Goal: Register for event/course

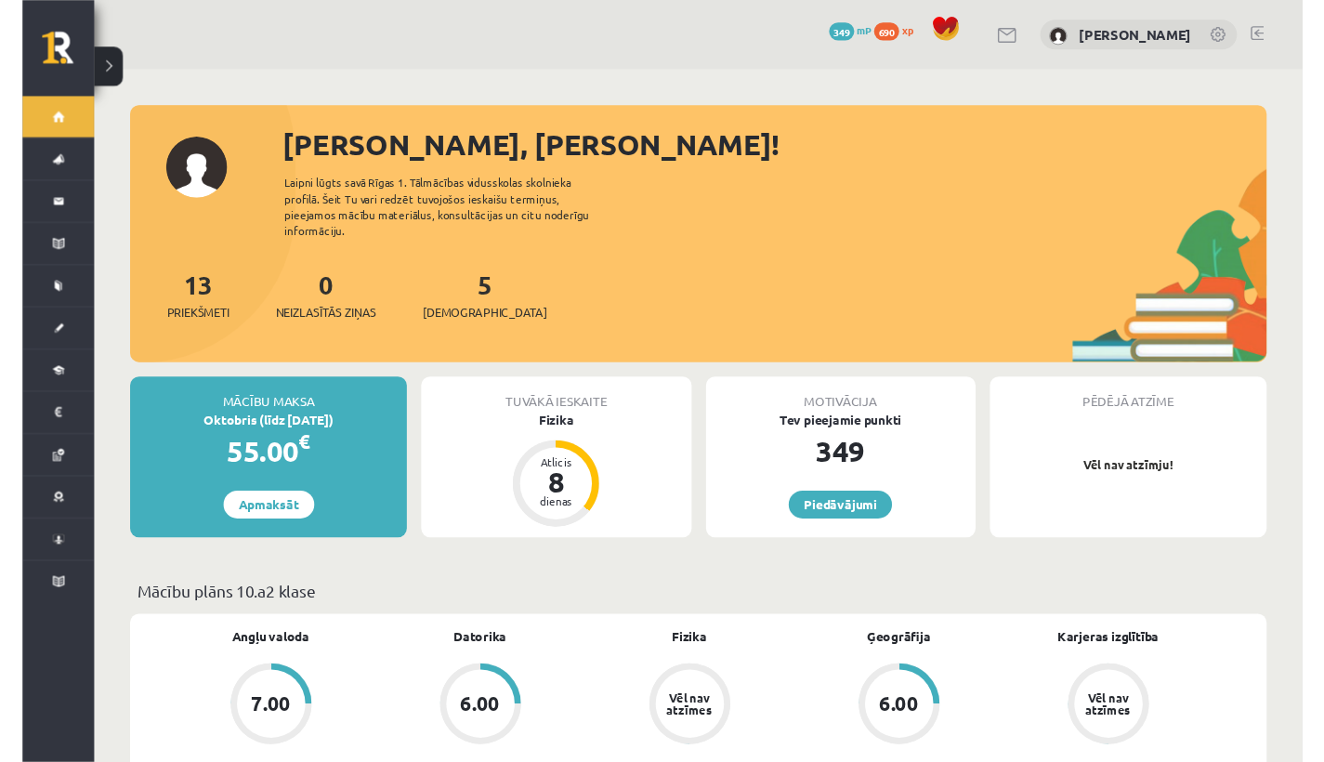
scroll to position [4, 0]
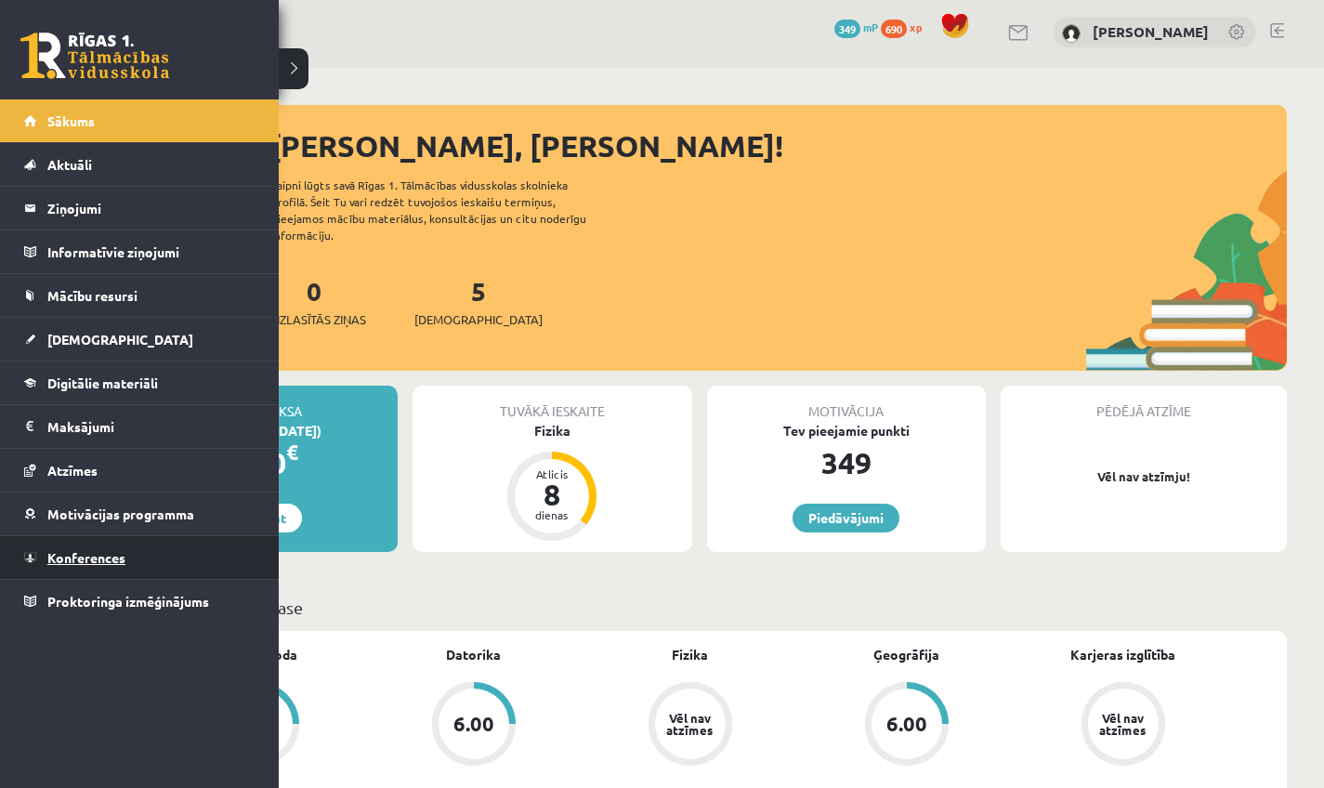
click at [103, 533] on span "Konferences" at bounding box center [86, 557] width 78 height 17
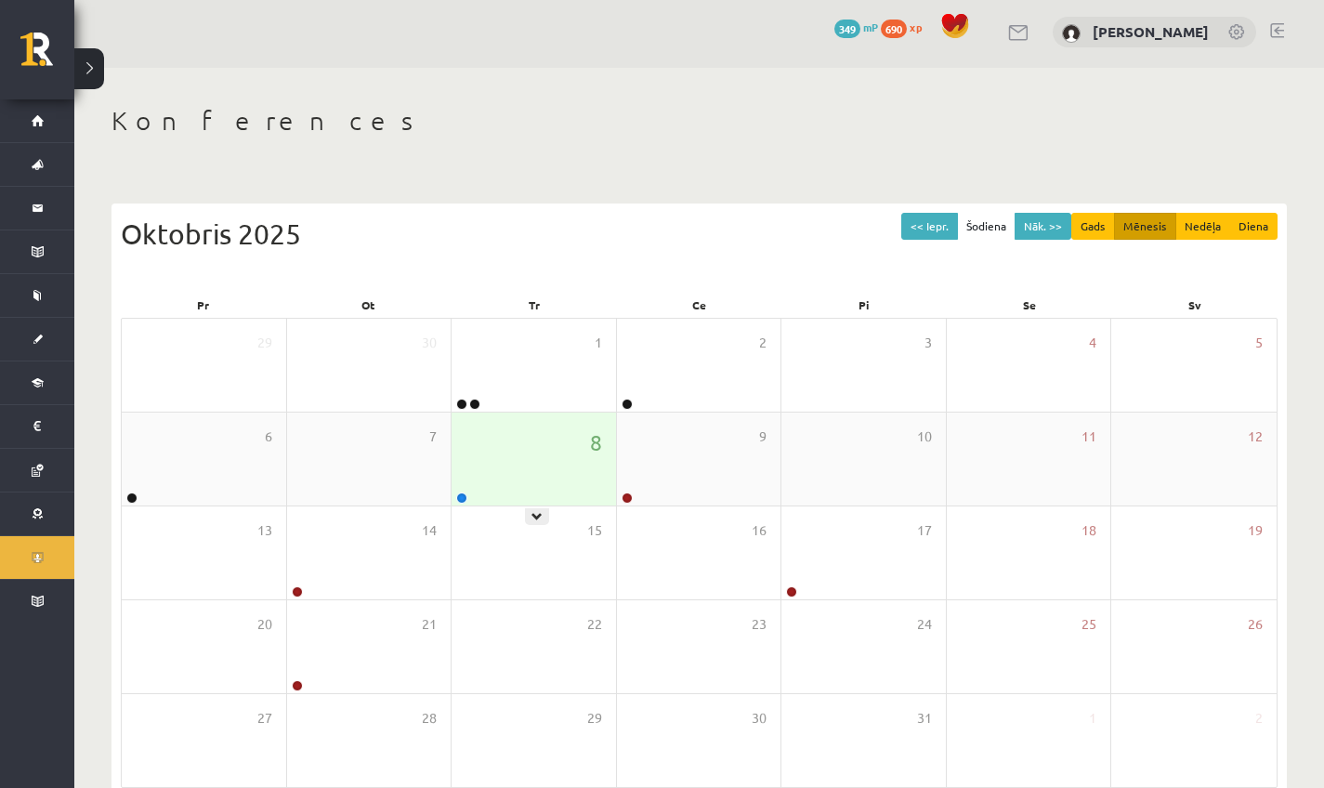
click at [491, 479] on div "8" at bounding box center [534, 459] width 164 height 93
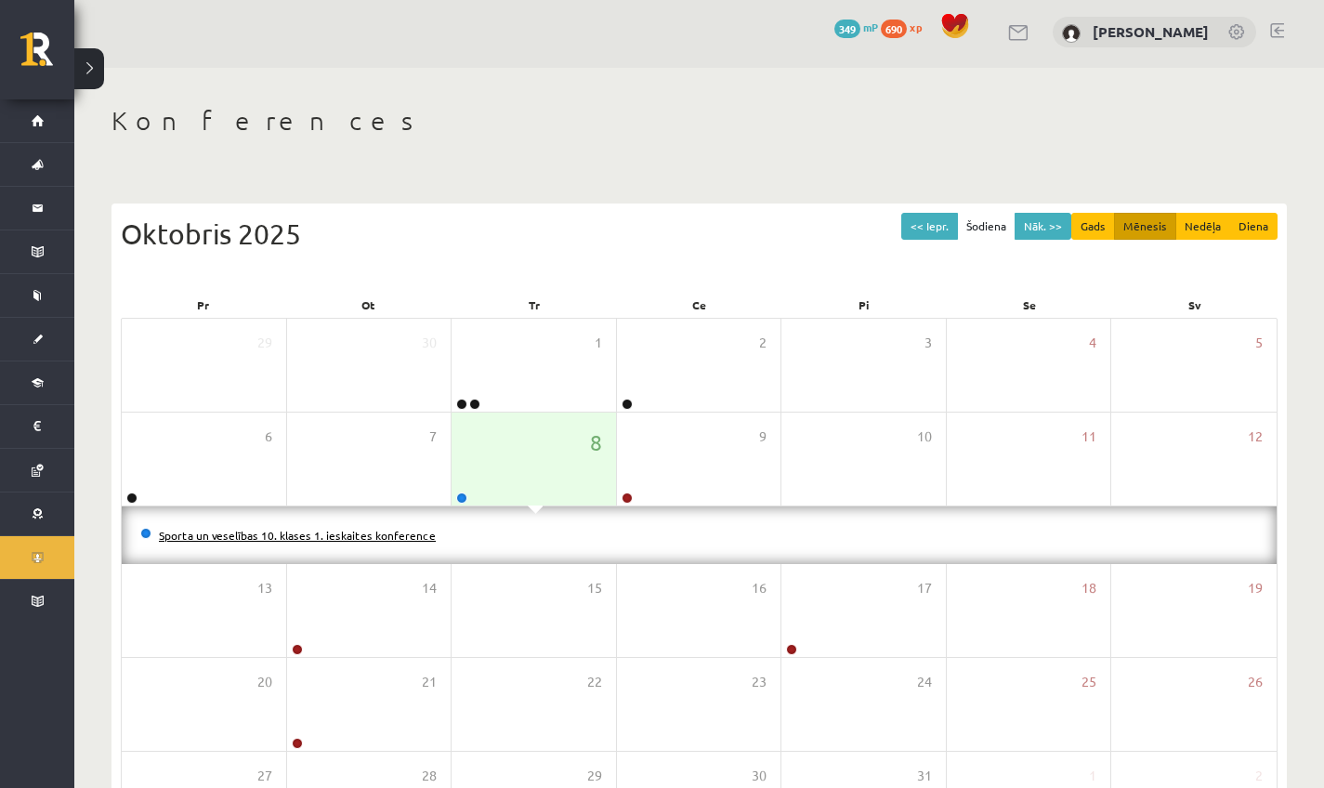
click at [395, 533] on link "Sporta un veselības 10. klases 1. ieskaites konference" at bounding box center [297, 535] width 277 height 15
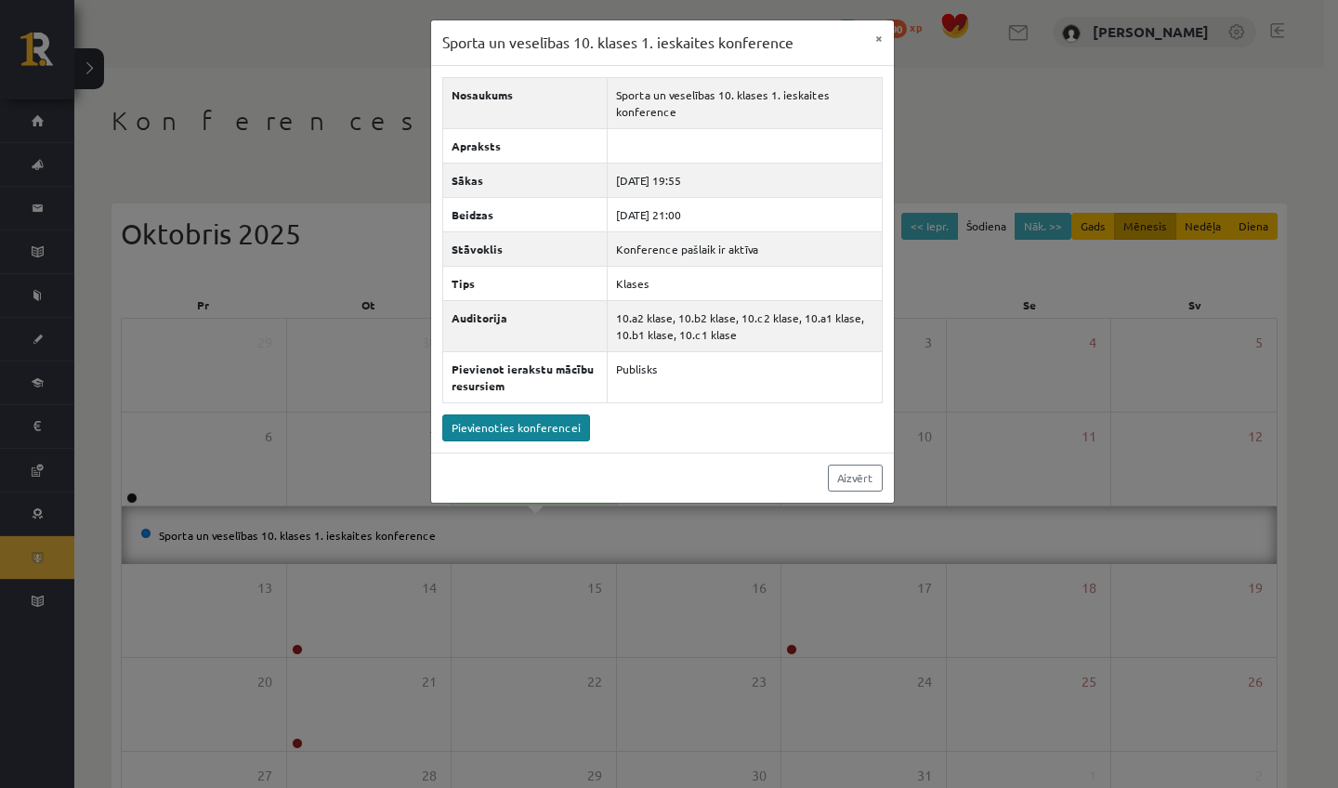
click at [508, 433] on link "Pievienoties konferencei" at bounding box center [516, 427] width 148 height 27
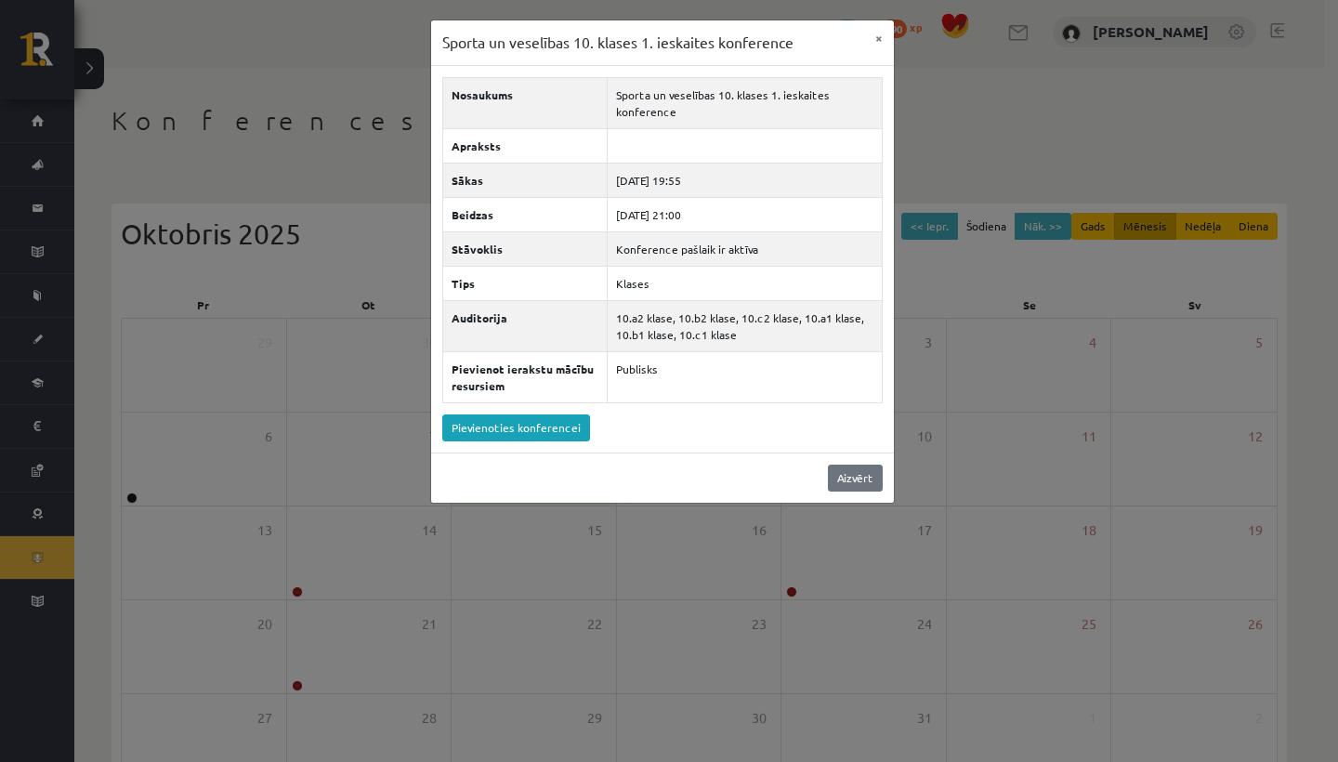
click at [518, 475] on link "Aizvērt" at bounding box center [855, 478] width 55 height 27
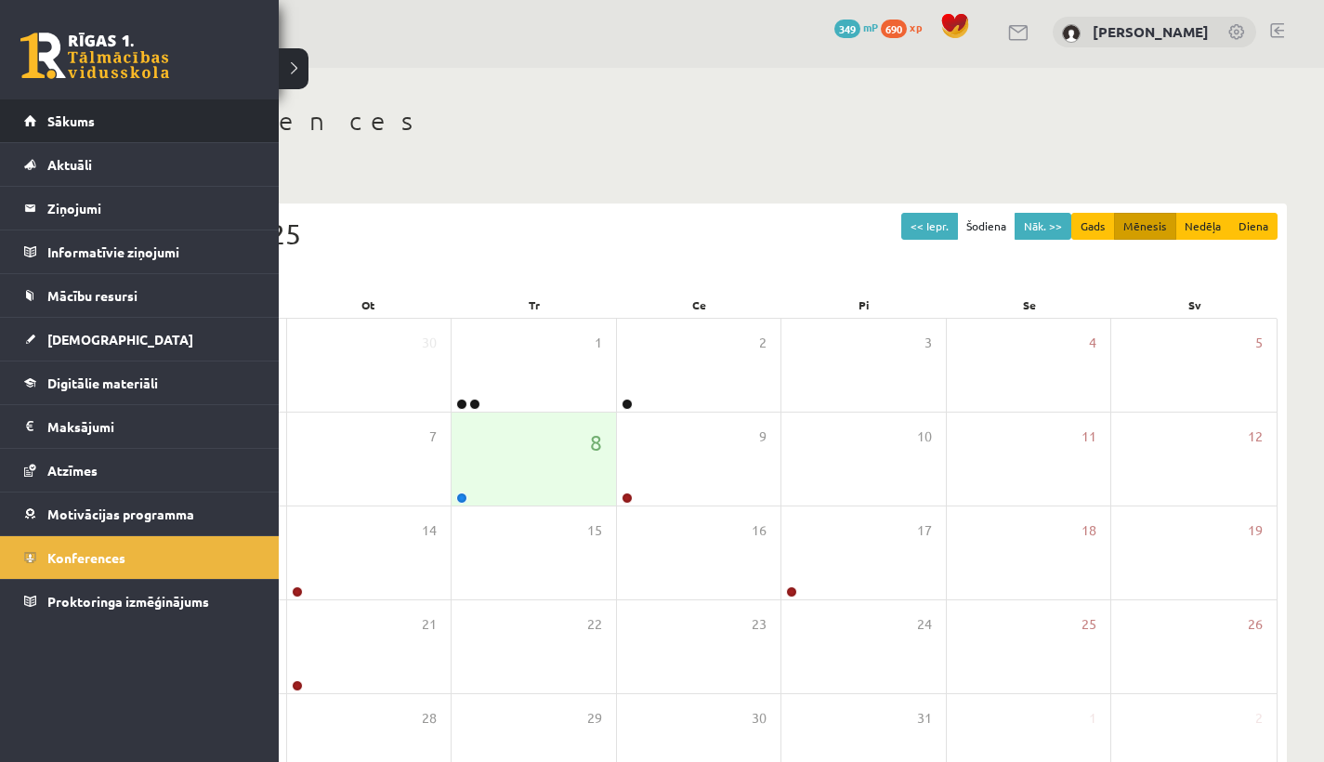
click at [20, 121] on li "Sākums" at bounding box center [139, 121] width 279 height 44
click at [90, 124] on span "Sākums" at bounding box center [70, 120] width 47 height 17
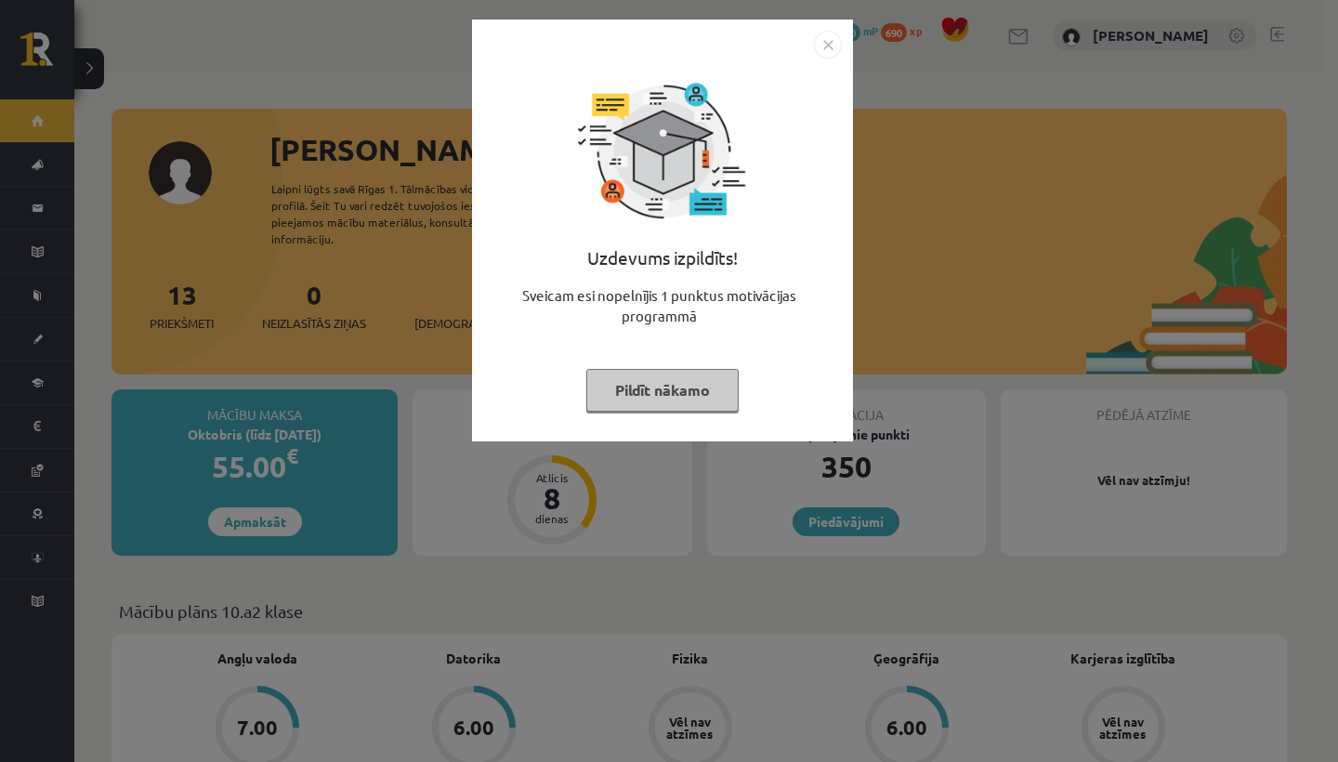
click at [647, 377] on button "Pildīt nākamo" at bounding box center [662, 390] width 152 height 43
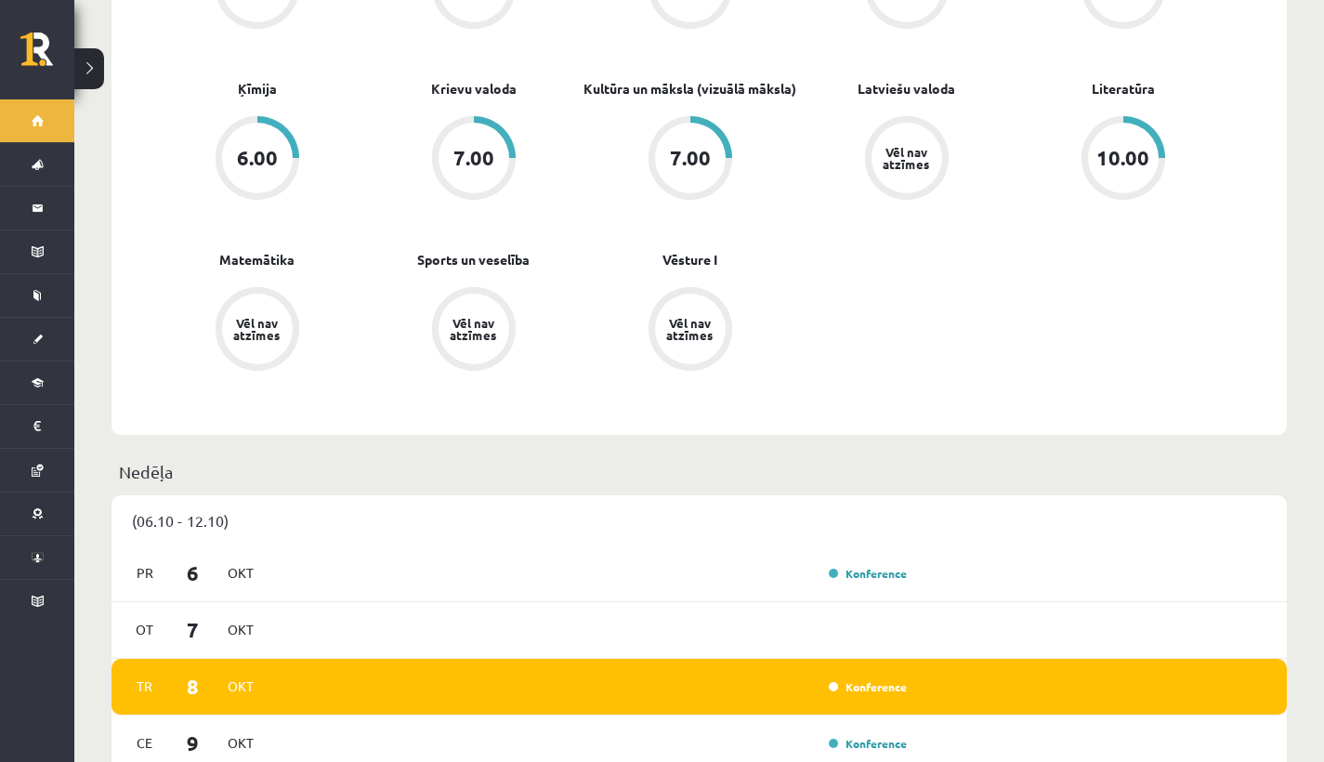
scroll to position [876, 0]
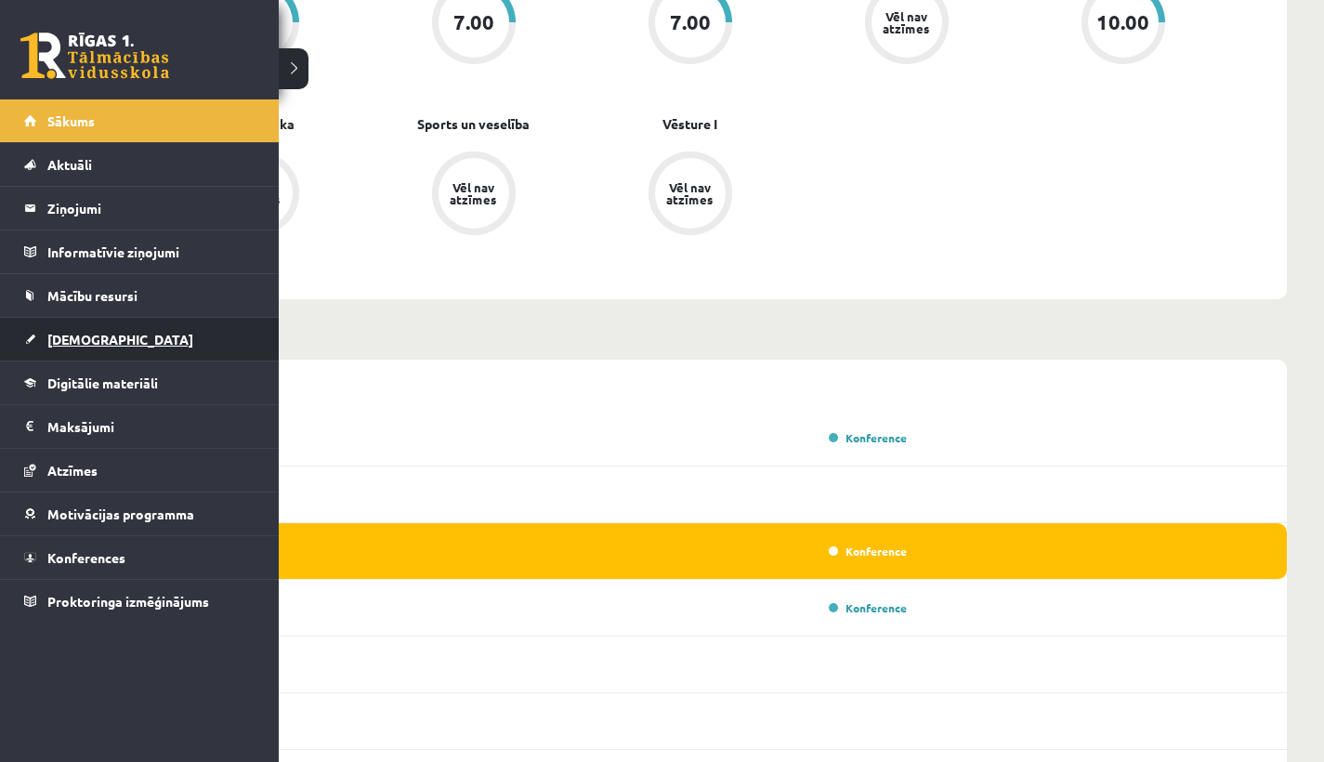
click at [92, 334] on span "[DEMOGRAPHIC_DATA]" at bounding box center [120, 339] width 146 height 17
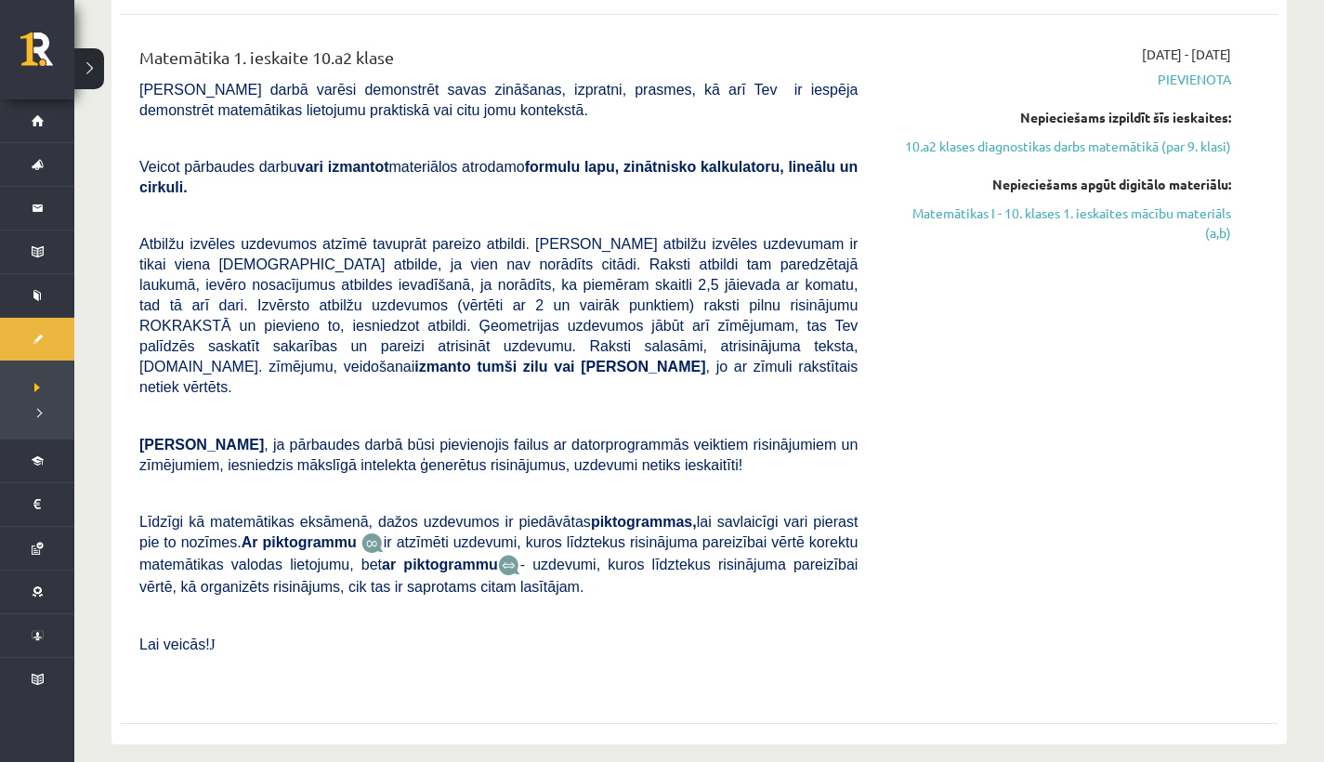
scroll to position [239, 0]
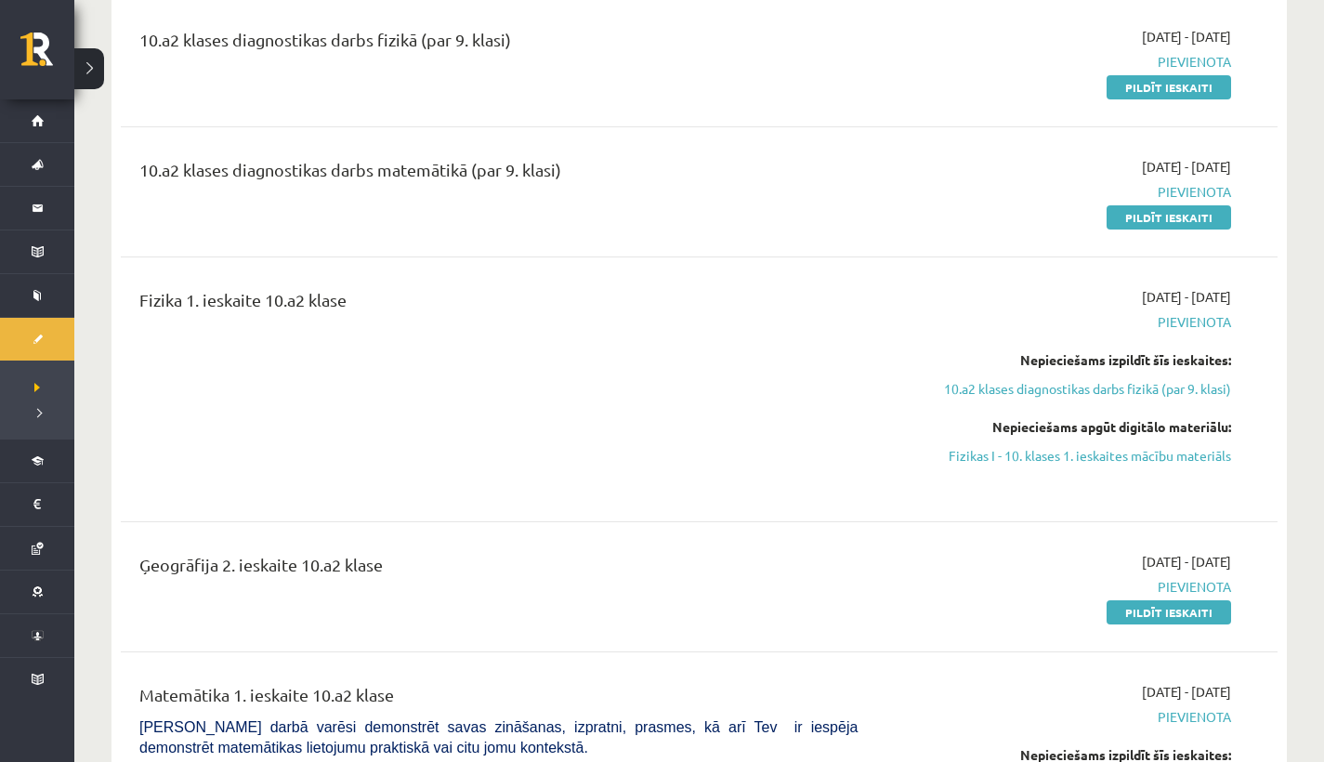
click at [520, 427] on div "10.a2 klases diagnostikas darbs fizikā (par 9. klasi) [DATE] - [DATE] [GEOGRAPH…" at bounding box center [699, 690] width 1157 height 1364
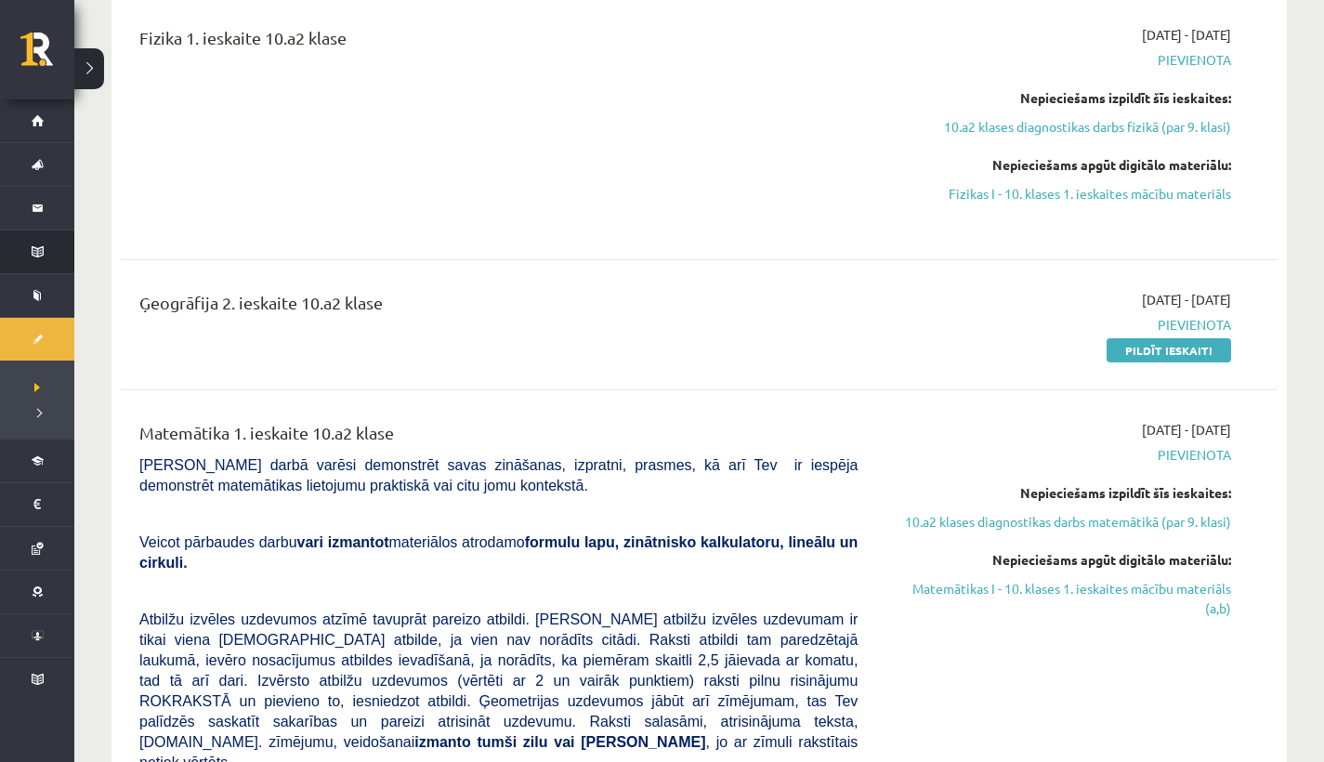
scroll to position [122, 0]
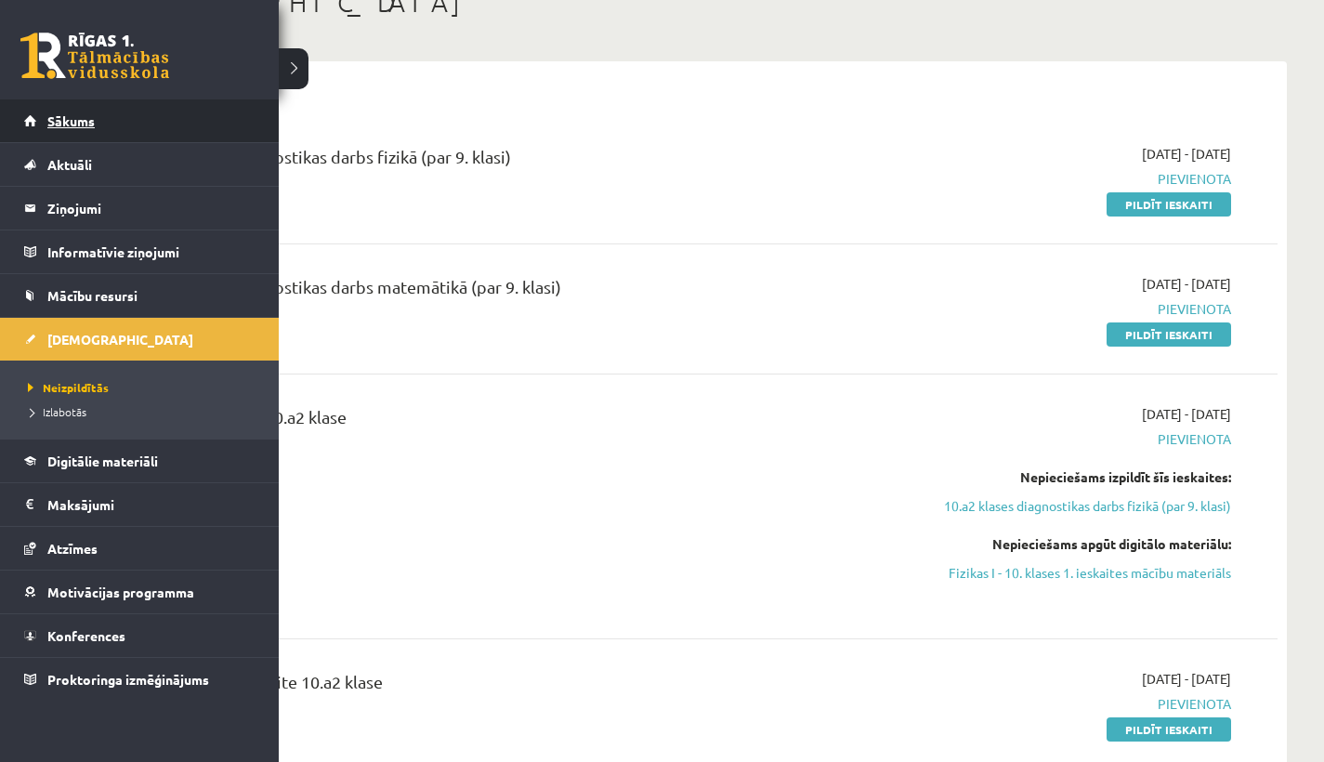
click at [84, 115] on span "Sākums" at bounding box center [70, 120] width 47 height 17
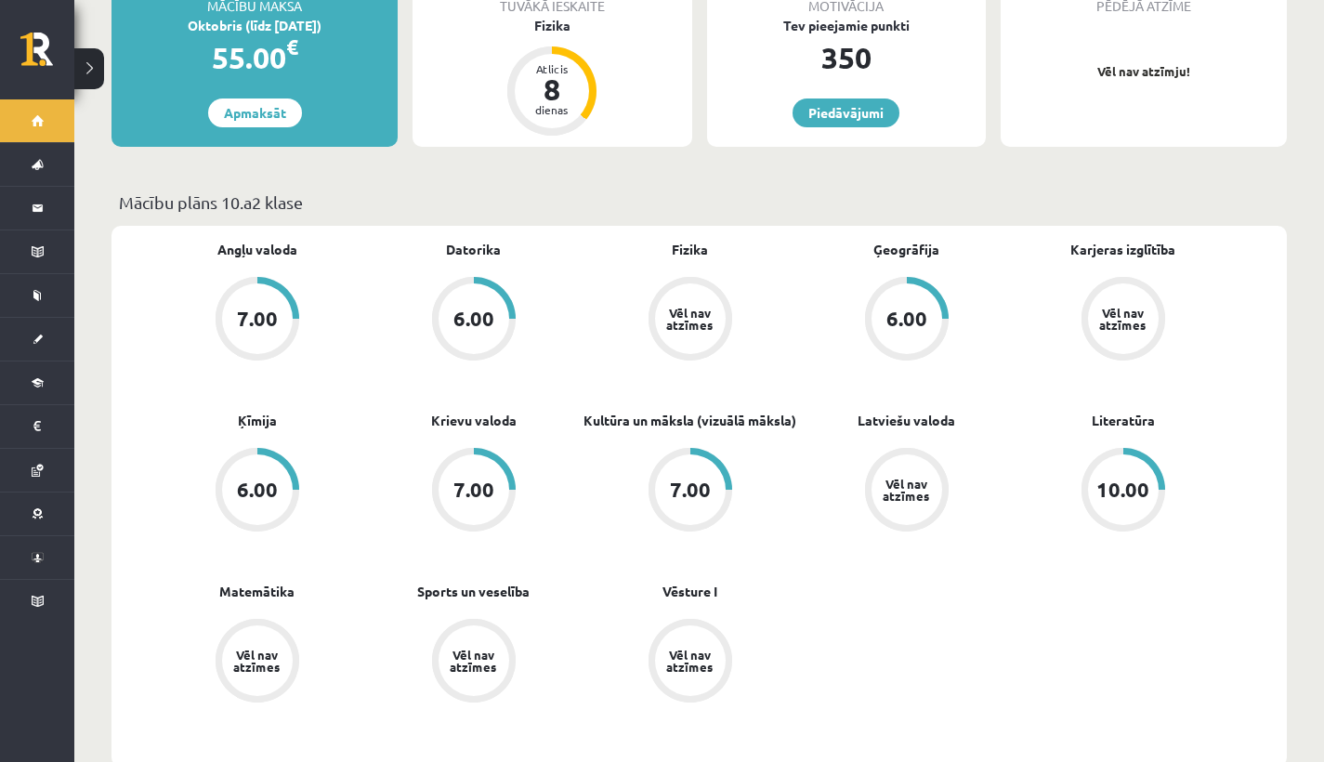
scroll to position [405, 0]
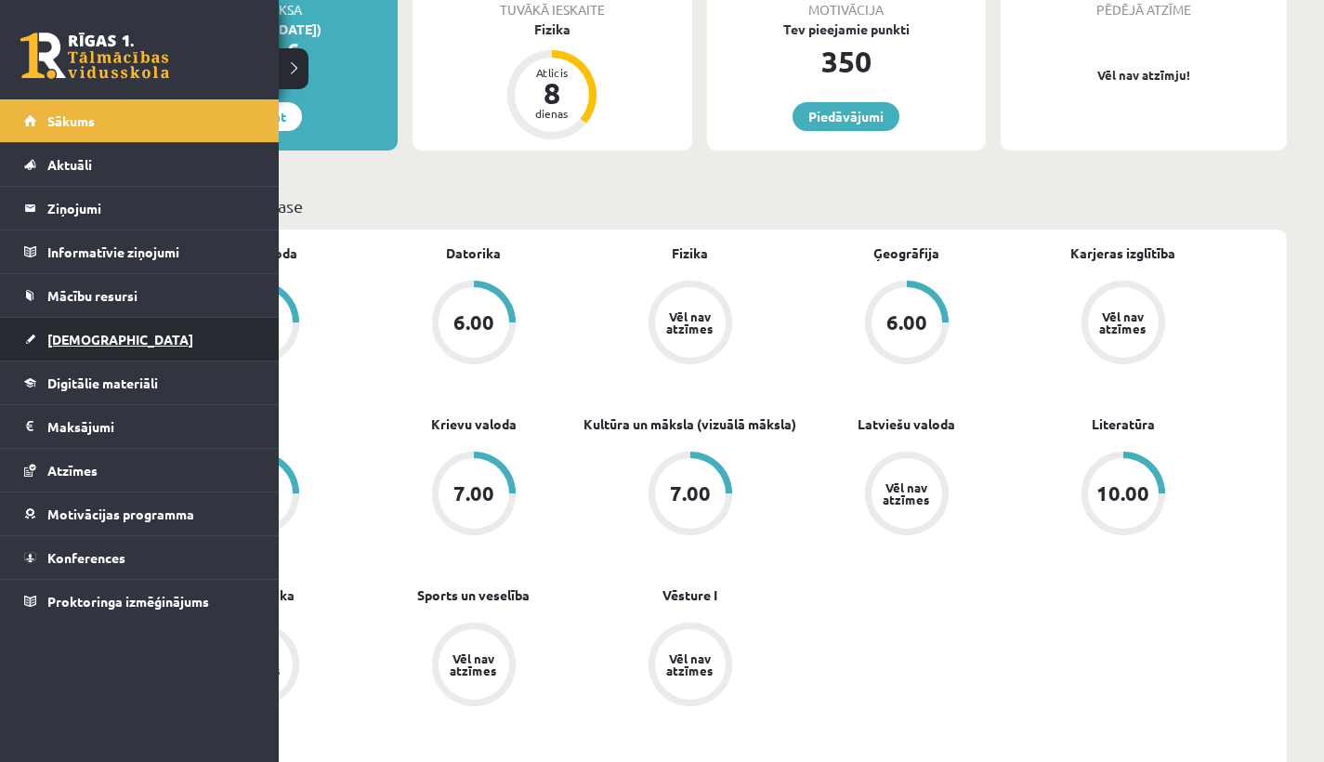
click at [94, 334] on span "[DEMOGRAPHIC_DATA]" at bounding box center [120, 339] width 146 height 17
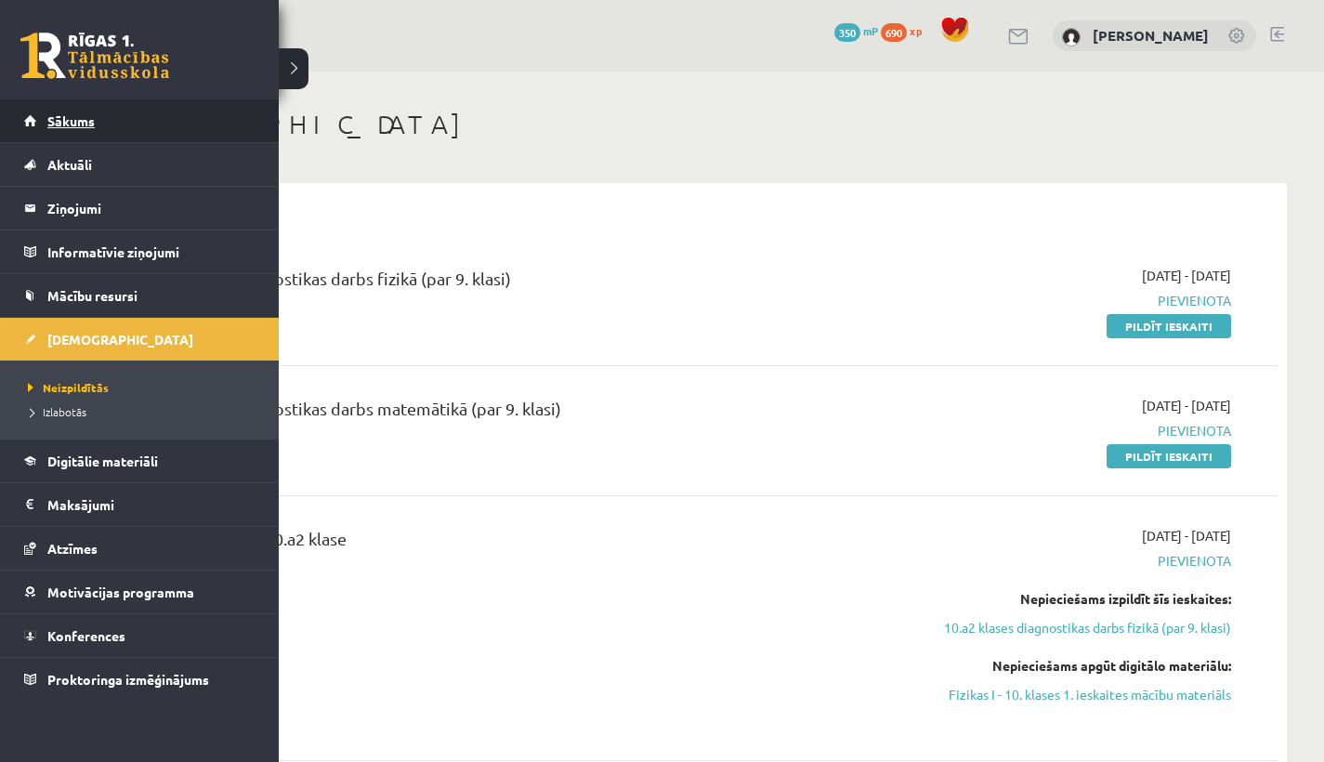
click at [54, 135] on link "Sākums" at bounding box center [139, 120] width 231 height 43
